Goal: Task Accomplishment & Management: Complete application form

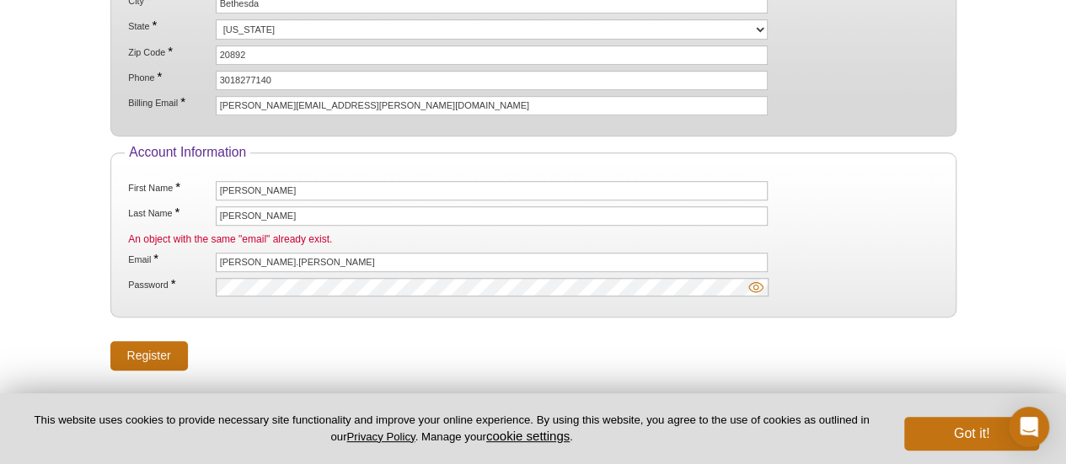
scroll to position [506, 0]
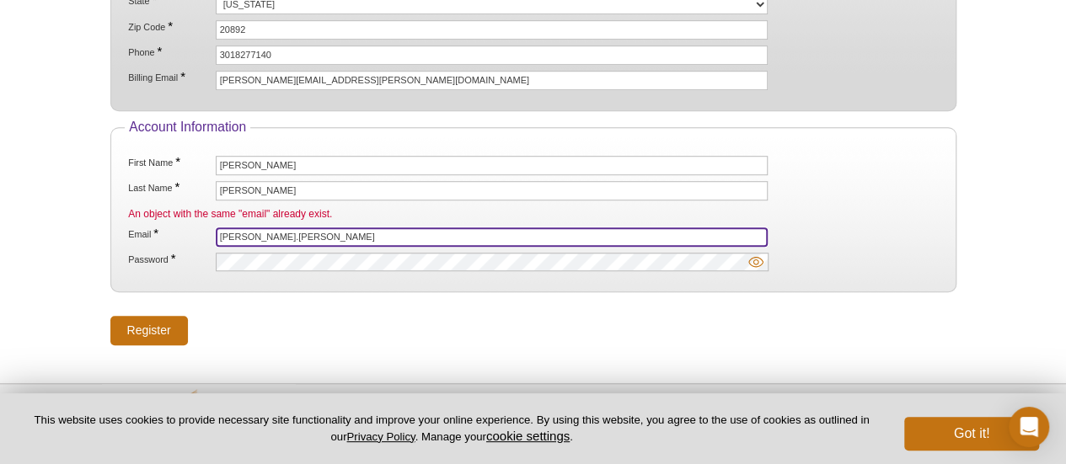
click at [289, 228] on input "[PERSON_NAME].[PERSON_NAME]" at bounding box center [492, 237] width 553 height 19
type input "[PERSON_NAME][EMAIL_ADDRESS][PERSON_NAME][DOMAIN_NAME]"
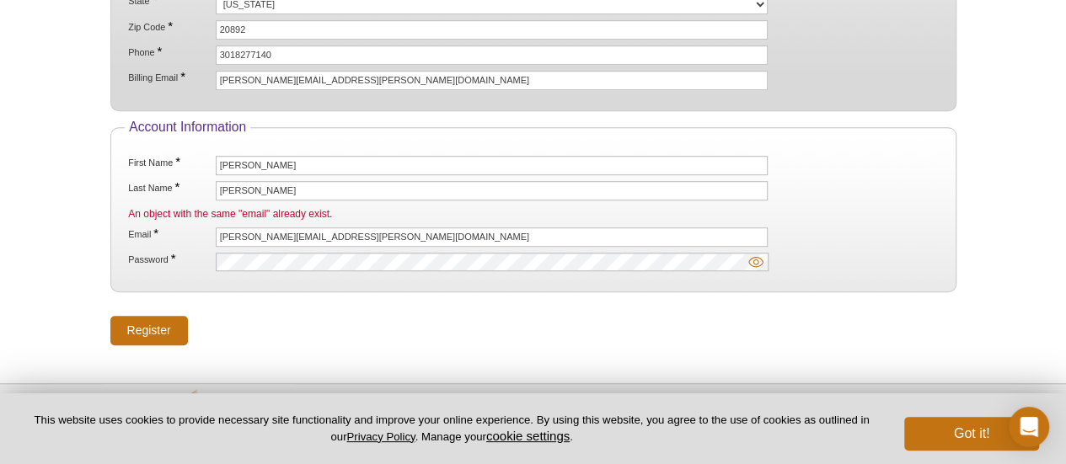
click at [752, 255] on img at bounding box center [755, 262] width 15 height 15
click at [761, 255] on img at bounding box center [755, 262] width 15 height 15
click at [145, 316] on input "Register" at bounding box center [149, 330] width 78 height 29
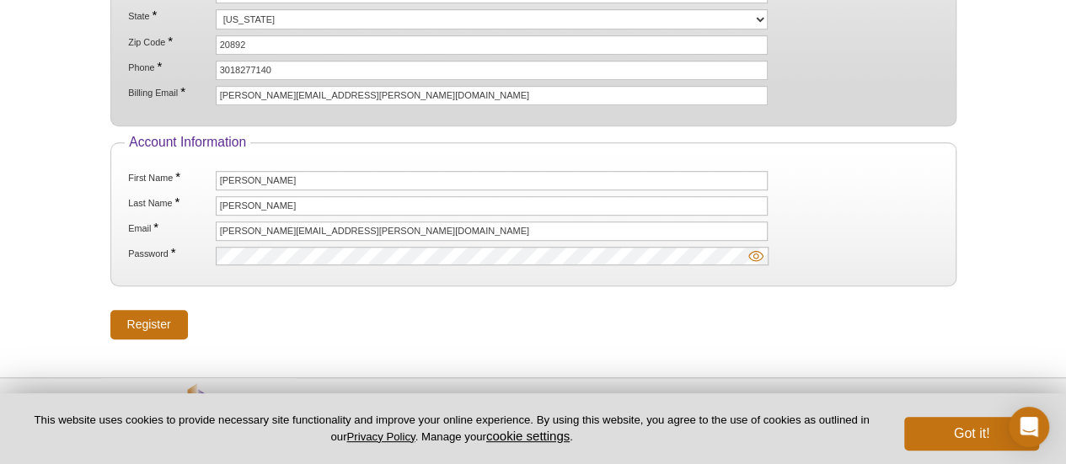
scroll to position [506, 0]
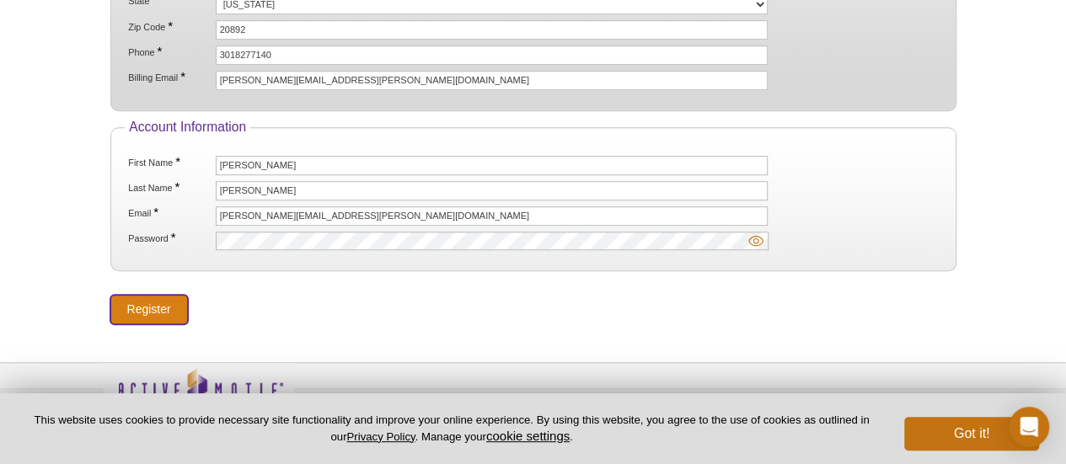
click at [162, 298] on input "Register" at bounding box center [149, 309] width 78 height 29
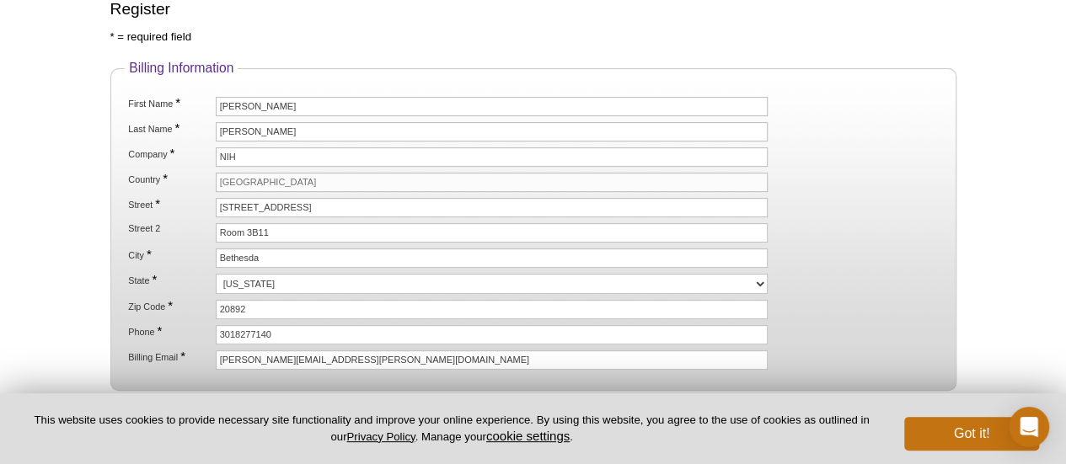
scroll to position [253, 0]
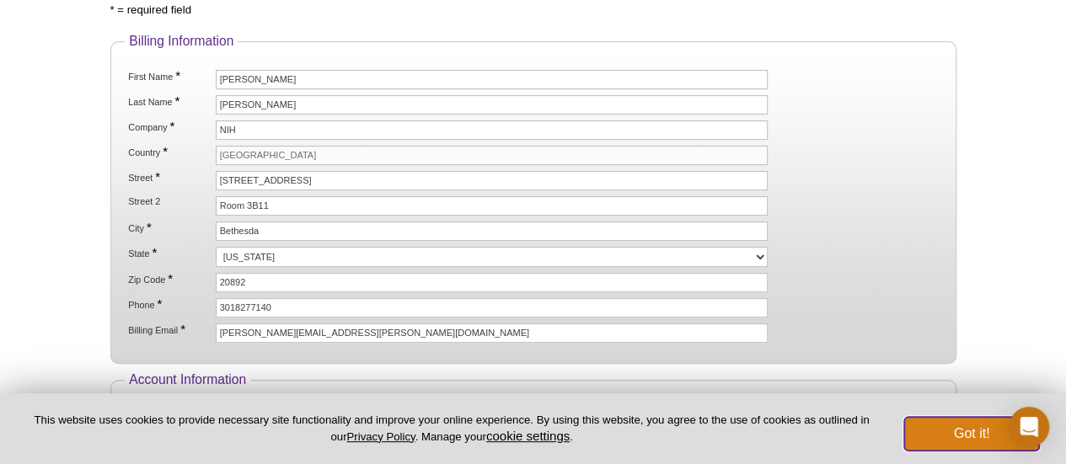
click at [953, 431] on button "Got it!" at bounding box center [971, 434] width 135 height 34
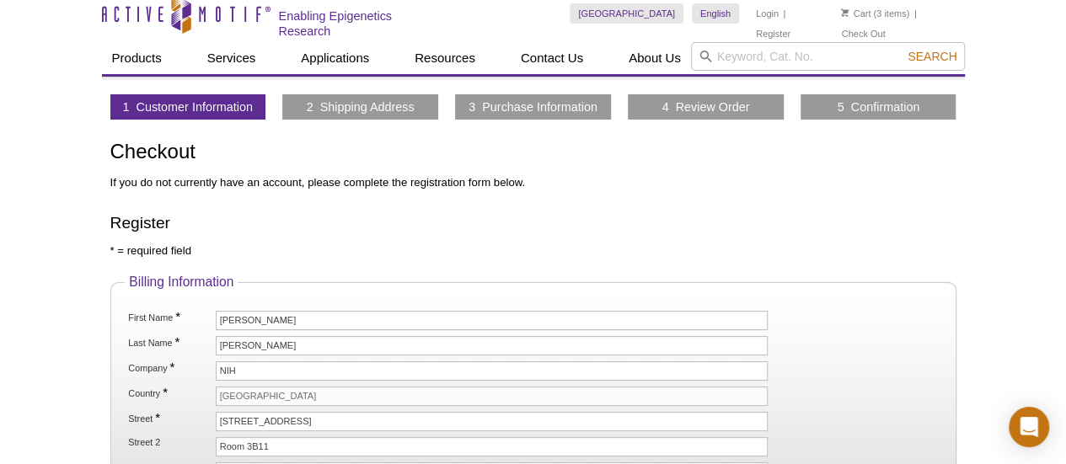
scroll to position [0, 0]
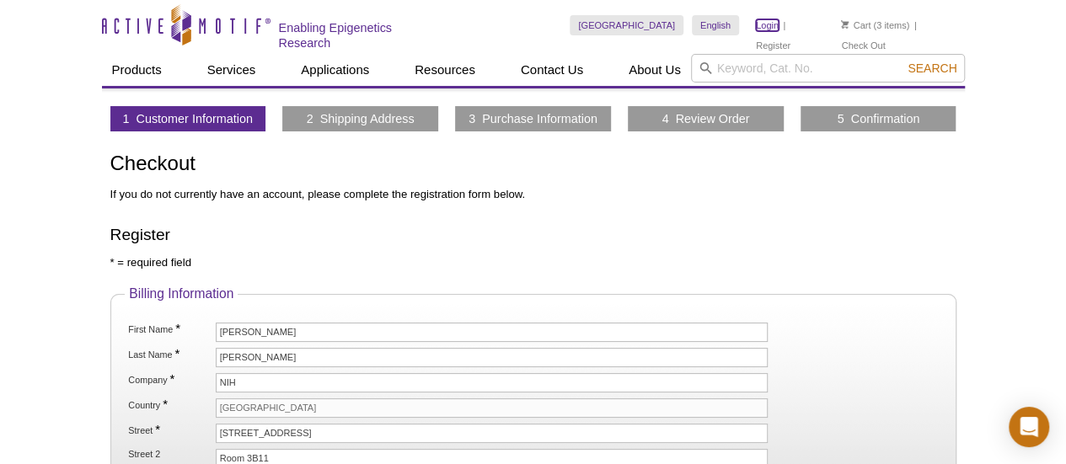
click at [760, 24] on link "Login" at bounding box center [767, 25] width 23 height 12
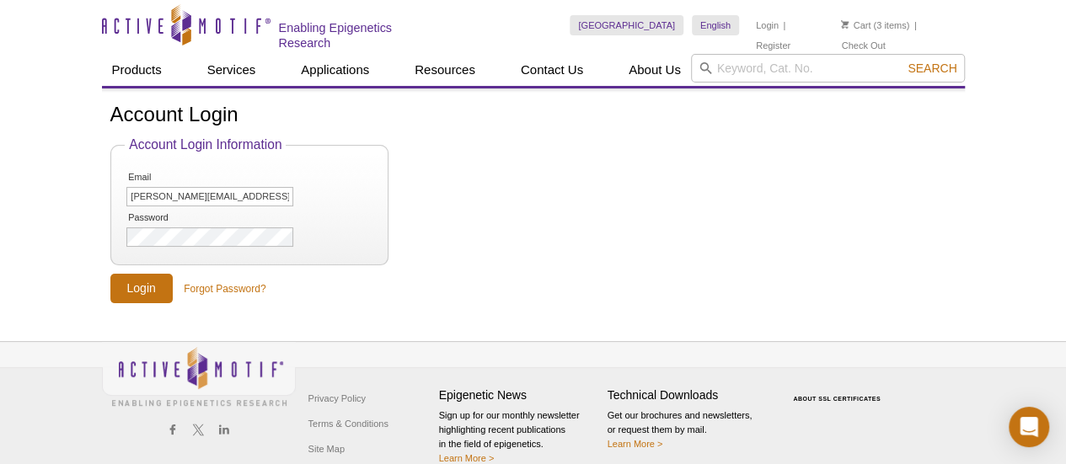
type input "[PERSON_NAME][EMAIL_ADDRESS][PERSON_NAME][DOMAIN_NAME]"
click at [128, 285] on input "Login" at bounding box center [141, 288] width 62 height 29
